Goal: Task Accomplishment & Management: Manage account settings

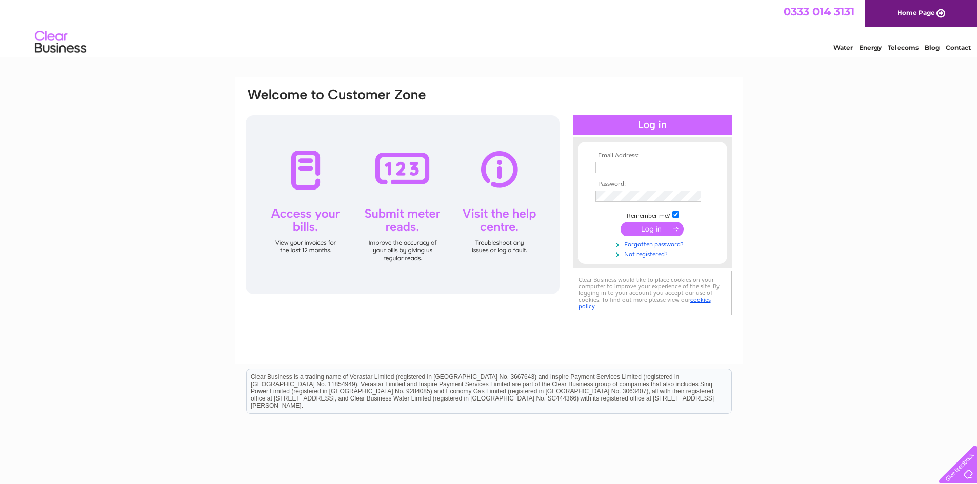
type input "finance@airconscotland.co.uk"
click at [669, 232] on input "submit" at bounding box center [651, 229] width 63 height 14
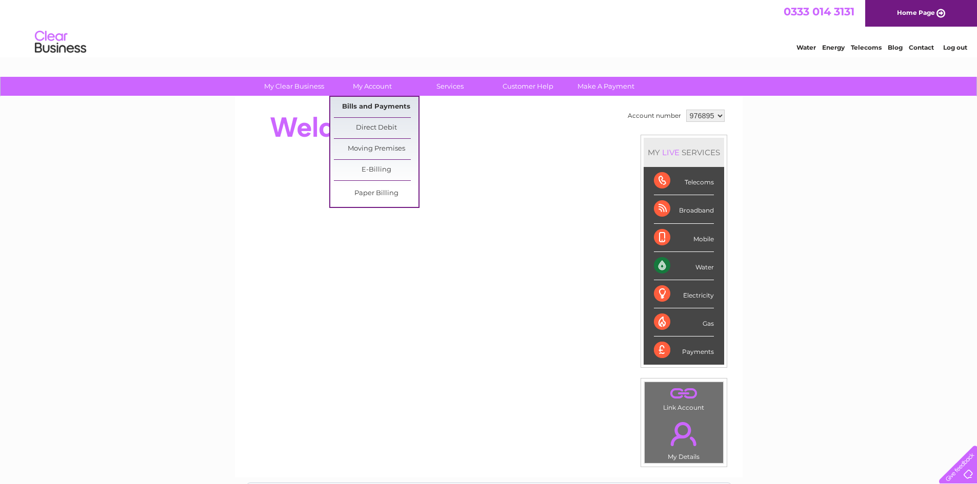
click at [390, 104] on link "Bills and Payments" at bounding box center [376, 107] width 85 height 21
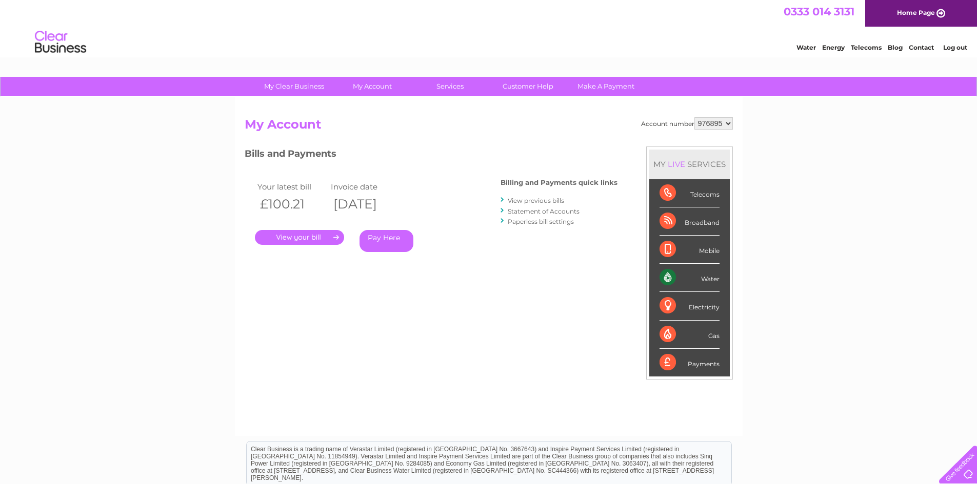
click at [306, 237] on link "." at bounding box center [299, 237] width 89 height 15
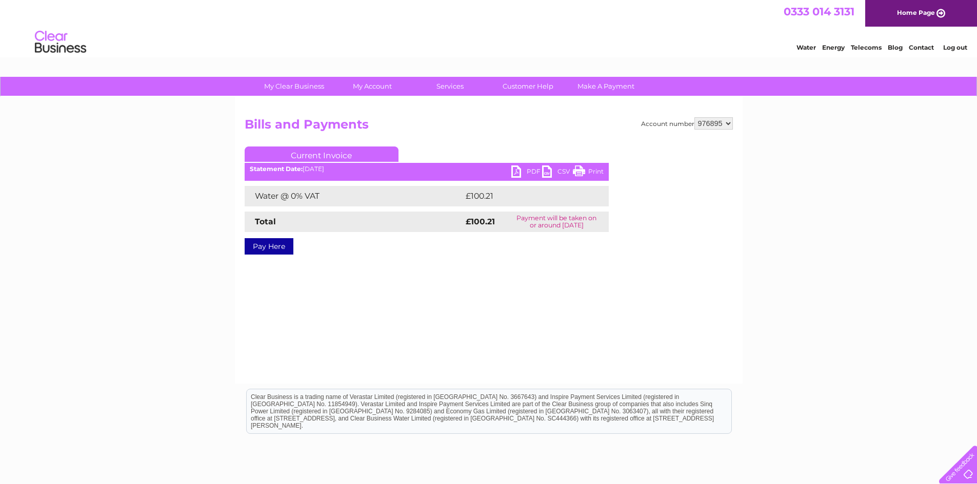
click at [527, 168] on link "PDF" at bounding box center [526, 173] width 31 height 15
